Goal: Book appointment/travel/reservation

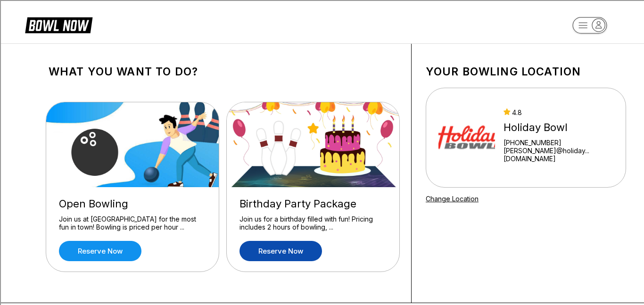
click at [275, 246] on link "Reserve now" at bounding box center [280, 251] width 82 height 20
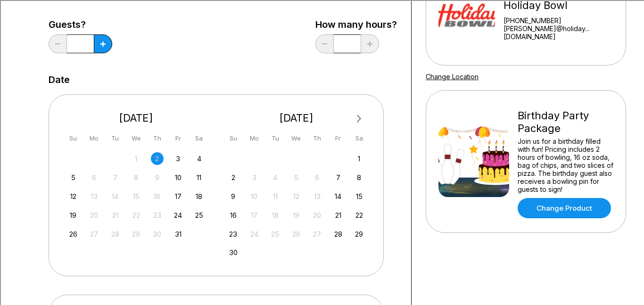
scroll to position [120, 0]
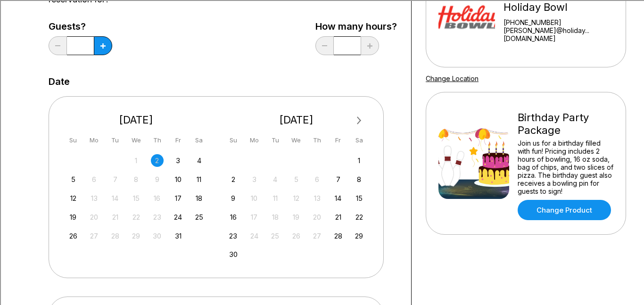
click at [366, 114] on button "Next Month" at bounding box center [359, 120] width 15 height 15
click at [337, 157] on div "5" at bounding box center [338, 160] width 13 height 13
click at [340, 159] on div "5" at bounding box center [338, 160] width 13 height 13
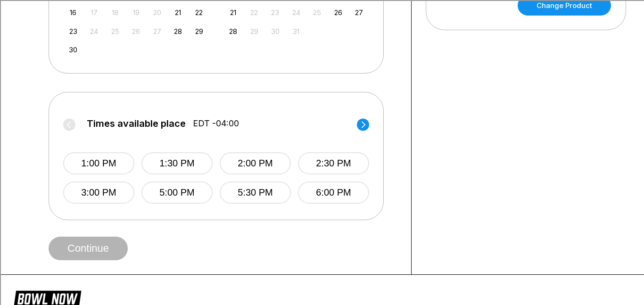
scroll to position [348, 0]
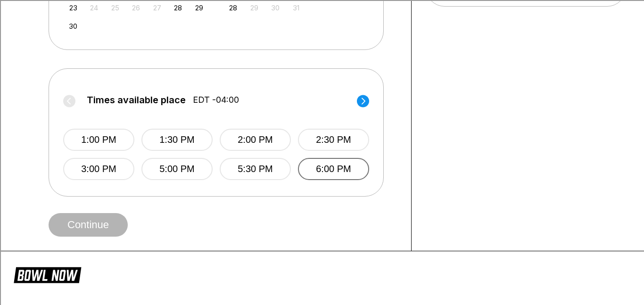
click at [318, 174] on button "6:00 PM" at bounding box center [333, 169] width 71 height 22
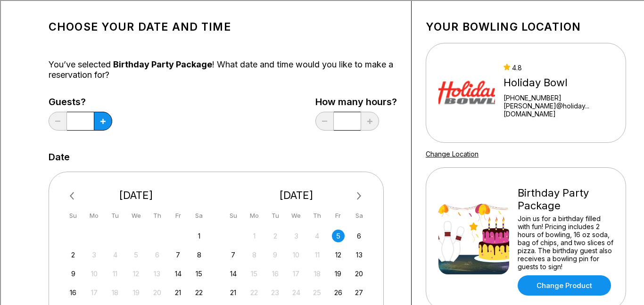
scroll to position [40, 0]
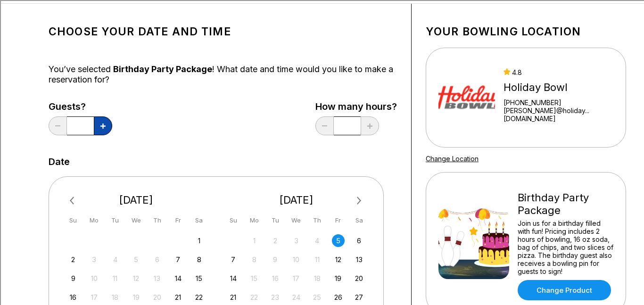
click at [96, 129] on button at bounding box center [103, 125] width 18 height 19
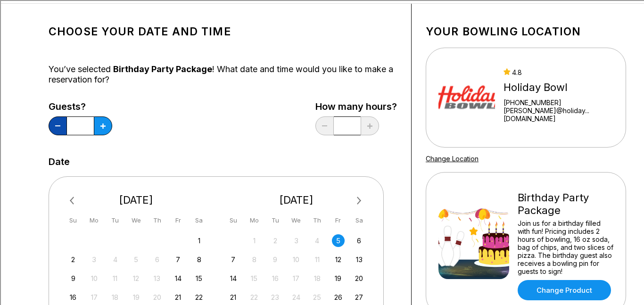
click at [64, 132] on button at bounding box center [58, 125] width 18 height 19
type input "*"
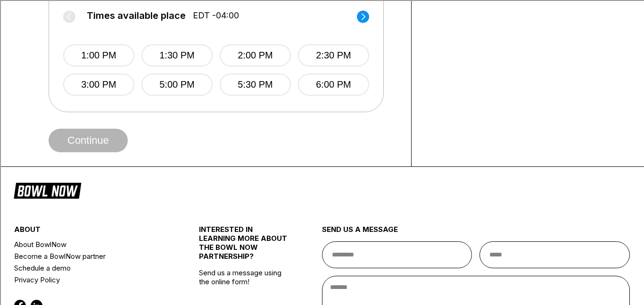
scroll to position [424, 0]
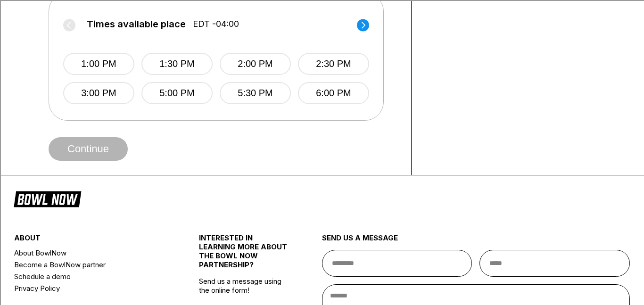
click at [363, 98] on button "6:00 PM" at bounding box center [333, 93] width 71 height 22
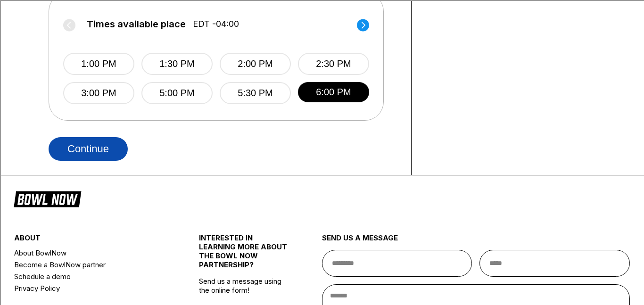
click at [111, 146] on button "Continue" at bounding box center [88, 149] width 79 height 24
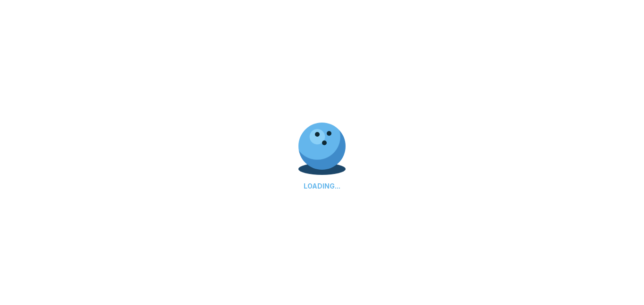
select select "**"
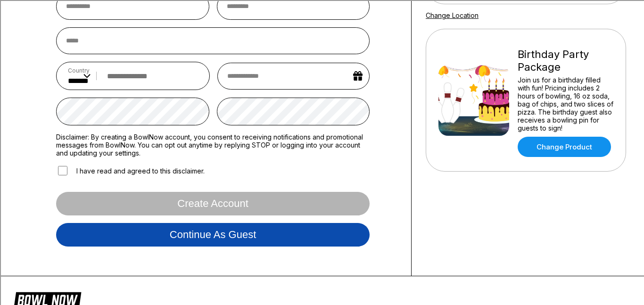
click at [165, 246] on button "Continue as guest" at bounding box center [212, 235] width 313 height 24
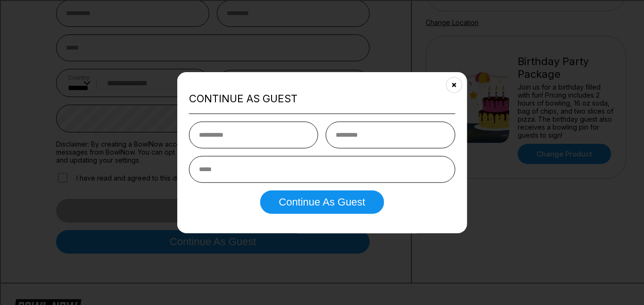
click at [272, 125] on input "text" at bounding box center [253, 135] width 129 height 27
type input "*********"
click at [392, 123] on input "text" at bounding box center [390, 135] width 129 height 27
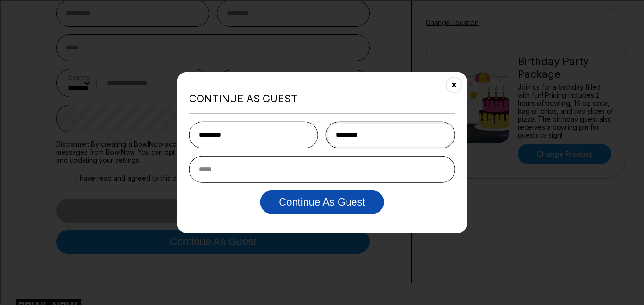
type input "*********"
click at [277, 206] on button "Continue as Guest" at bounding box center [322, 202] width 124 height 24
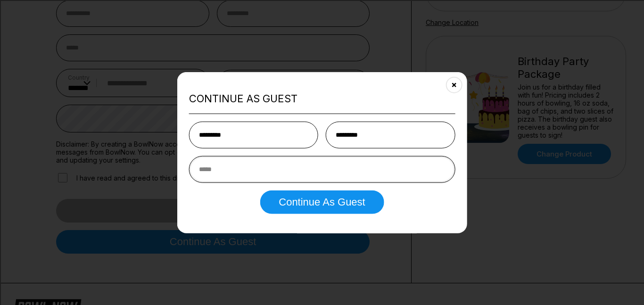
click at [239, 173] on input "email" at bounding box center [322, 169] width 266 height 27
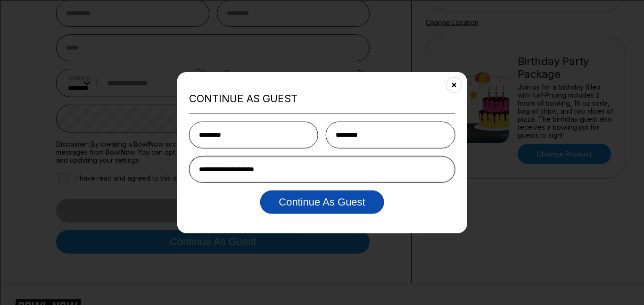
type input "**********"
click at [260, 200] on button "Continue as Guest" at bounding box center [322, 202] width 124 height 24
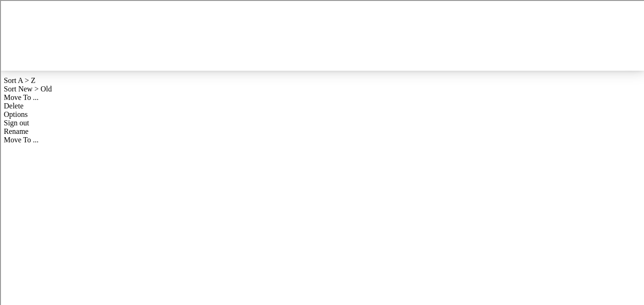
scroll to position [0, 0]
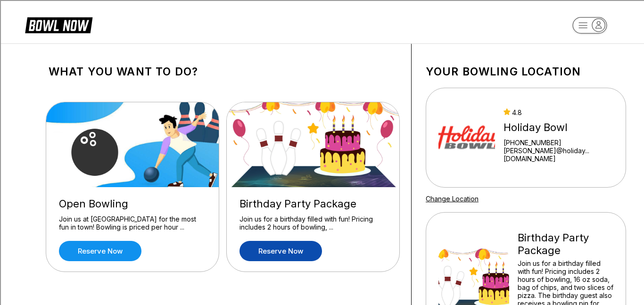
click at [579, 28] on rect "button" at bounding box center [589, 25] width 34 height 16
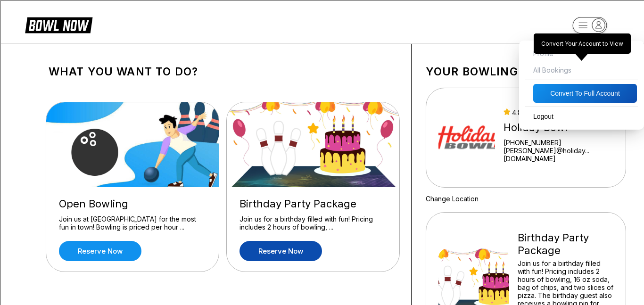
click at [545, 67] on span "All Bookings" at bounding box center [581, 70] width 115 height 16
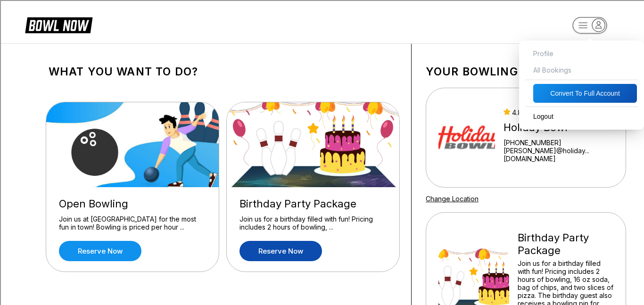
click at [350, 19] on header "Profile All Bookings Convert to Full Account Logout" at bounding box center [322, 21] width 644 height 43
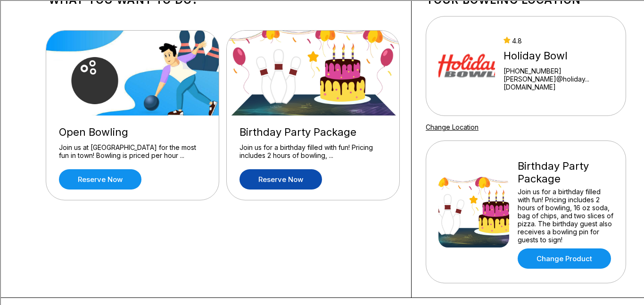
scroll to position [67, 0]
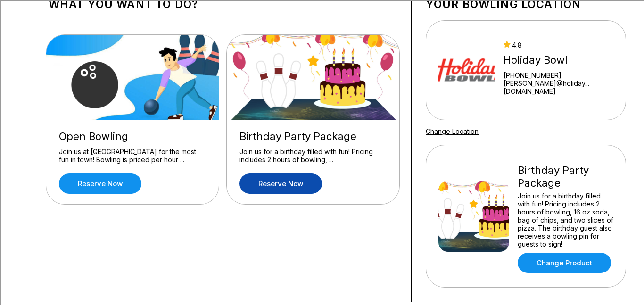
click at [282, 190] on link "Reserve now" at bounding box center [280, 183] width 82 height 20
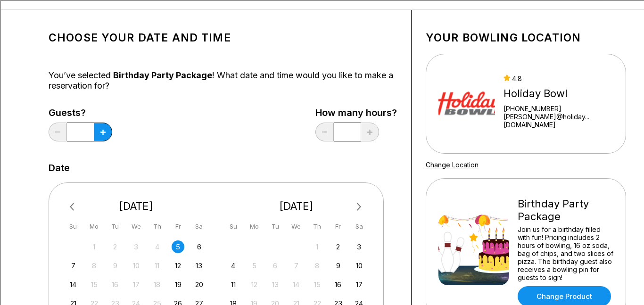
scroll to position [38, 0]
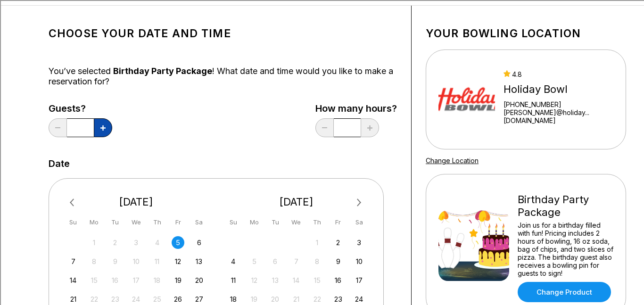
click at [107, 131] on button at bounding box center [103, 127] width 18 height 19
type input "*"
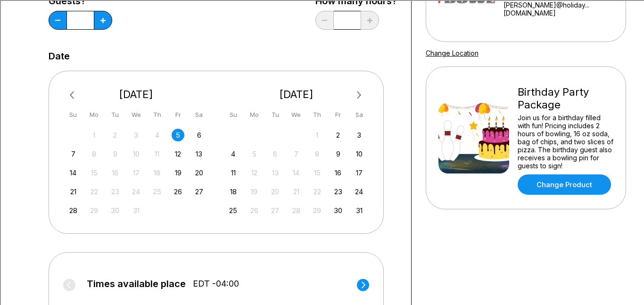
scroll to position [147, 0]
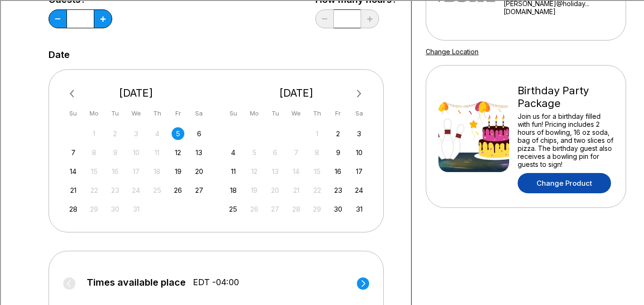
click at [597, 187] on link "Change Product" at bounding box center [563, 183] width 93 height 20
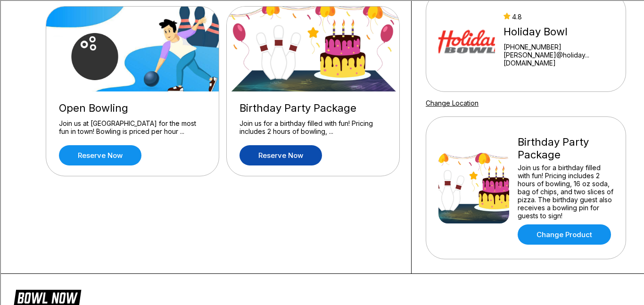
scroll to position [93, 0]
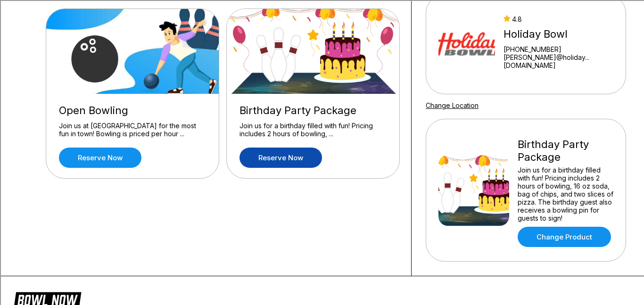
click at [303, 162] on link "Reserve now" at bounding box center [280, 157] width 82 height 20
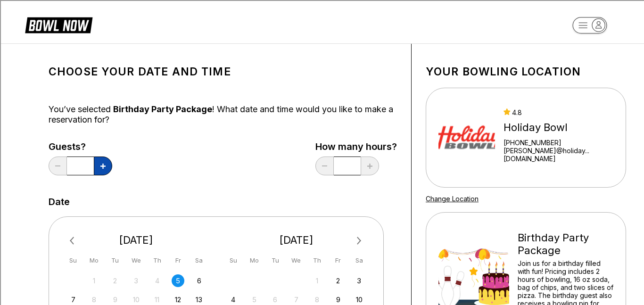
click at [106, 163] on button at bounding box center [103, 165] width 18 height 19
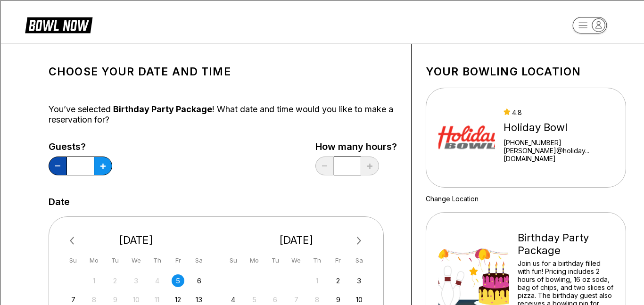
click at [60, 163] on button at bounding box center [58, 165] width 18 height 19
type input "*"
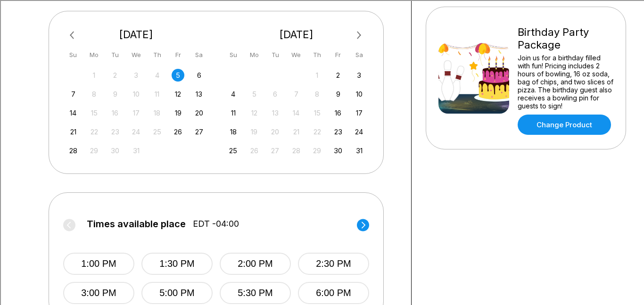
scroll to position [264, 0]
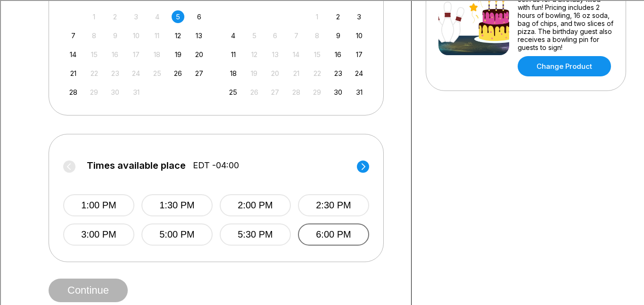
click at [328, 237] on button "6:00 PM" at bounding box center [333, 234] width 71 height 22
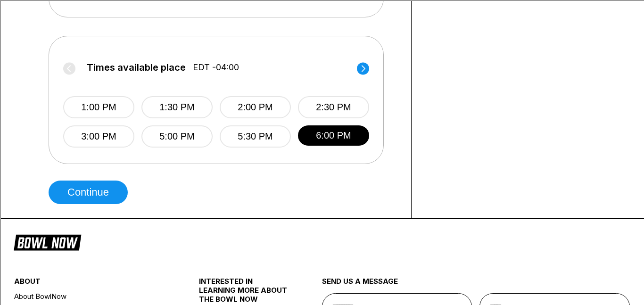
scroll to position [371, 0]
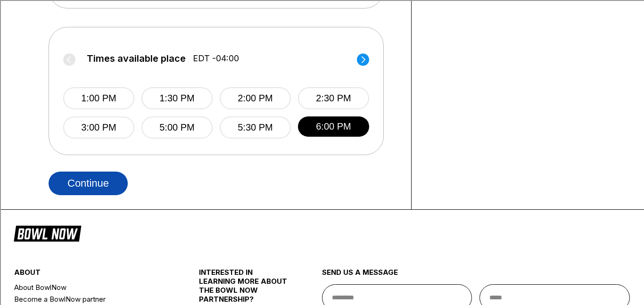
click at [89, 179] on button "Continue" at bounding box center [88, 184] width 79 height 24
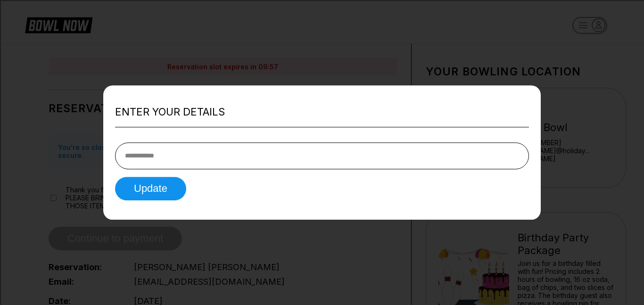
click at [375, 82] on div at bounding box center [322, 152] width 644 height 305
click at [458, 36] on div at bounding box center [322, 152] width 644 height 305
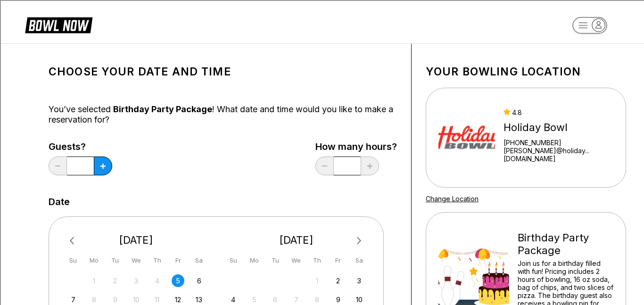
click at [580, 25] on rect "button" at bounding box center [589, 25] width 34 height 16
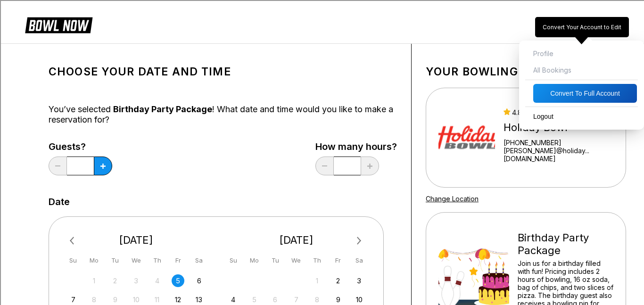
click at [542, 51] on span "Profile" at bounding box center [581, 53] width 115 height 16
click at [547, 55] on span "Profile" at bounding box center [581, 53] width 115 height 16
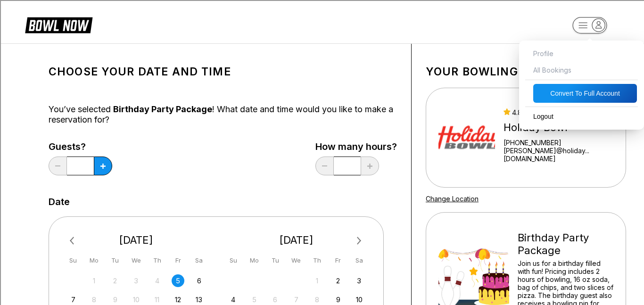
click at [574, 94] on button "Convert to Full Account" at bounding box center [585, 93] width 104 height 19
select select "*"
select select "****"
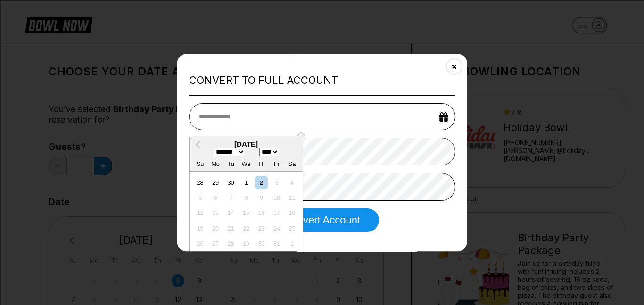
click at [238, 151] on select "******* ******** ***** ***** *** **** **** ****** ********* ******* ******** **…" at bounding box center [229, 152] width 32 height 8
select select "**"
click at [213, 148] on select "******* ******** ***** ***** *** **** **** ****** ********* ******* ******** **…" at bounding box center [229, 152] width 32 height 8
click at [267, 153] on select "**** **** **** **** **** **** **** **** **** **** **** **** **** **** **** ****…" at bounding box center [269, 152] width 20 height 8
select select "****"
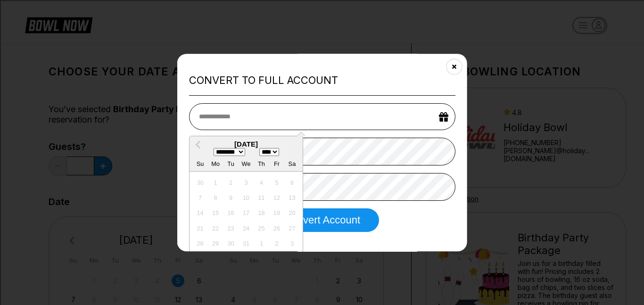
click at [261, 148] on select "**** **** **** **** **** **** **** **** **** **** **** **** **** **** **** ****…" at bounding box center [269, 152] width 20 height 8
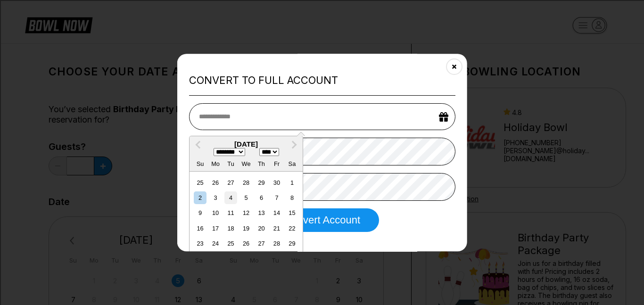
click at [229, 198] on div "4" at bounding box center [230, 197] width 13 height 13
type input "**********"
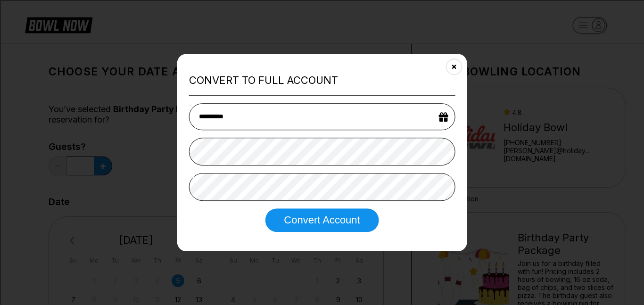
click at [283, 169] on div "**********" at bounding box center [322, 152] width 266 height 98
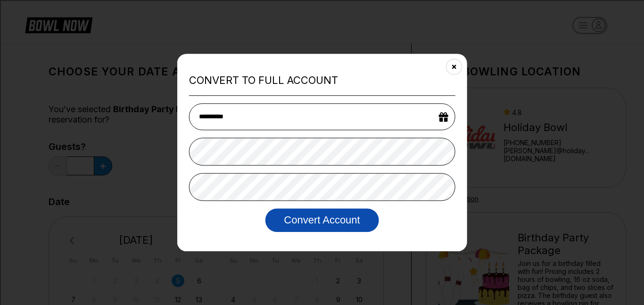
click at [294, 217] on button "Convert Account" at bounding box center [322, 220] width 114 height 24
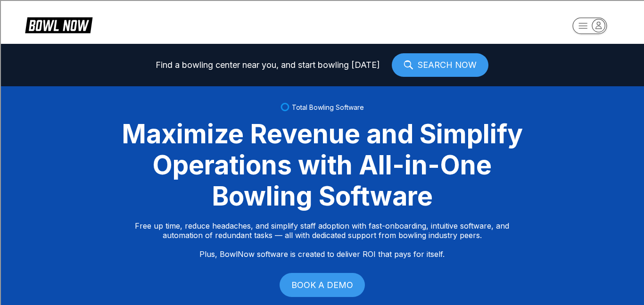
click at [589, 24] on rect "button" at bounding box center [589, 25] width 34 height 16
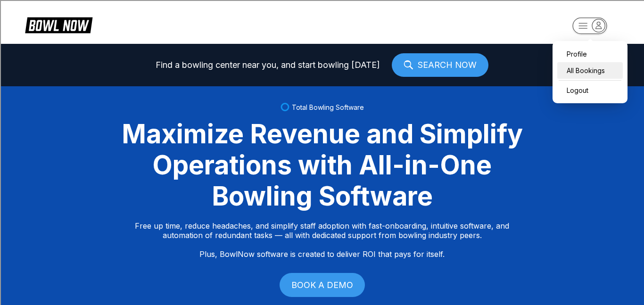
click at [575, 65] on div "All Bookings" at bounding box center [589, 70] width 65 height 16
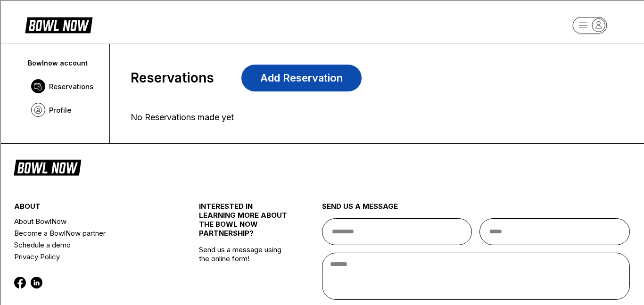
click at [296, 87] on link "Add Reservation" at bounding box center [301, 78] width 120 height 27
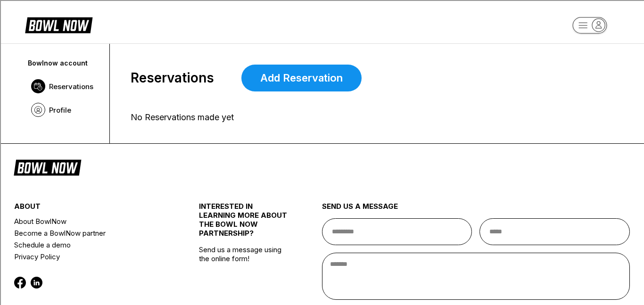
scroll to position [43, 0]
